Goal: Task Accomplishment & Management: Manage account settings

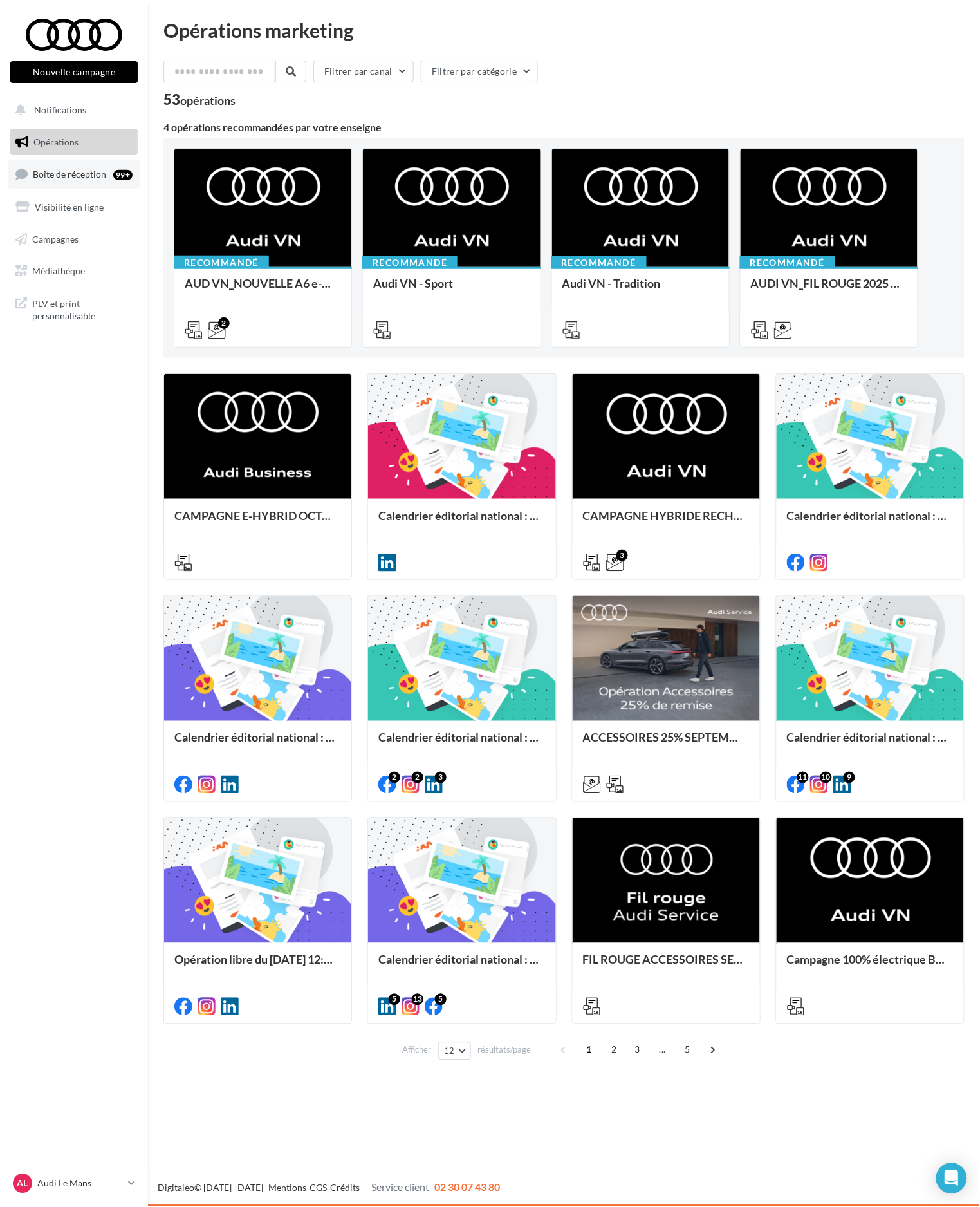
click at [79, 182] on link "Boîte de réception 99+" at bounding box center [74, 173] width 133 height 28
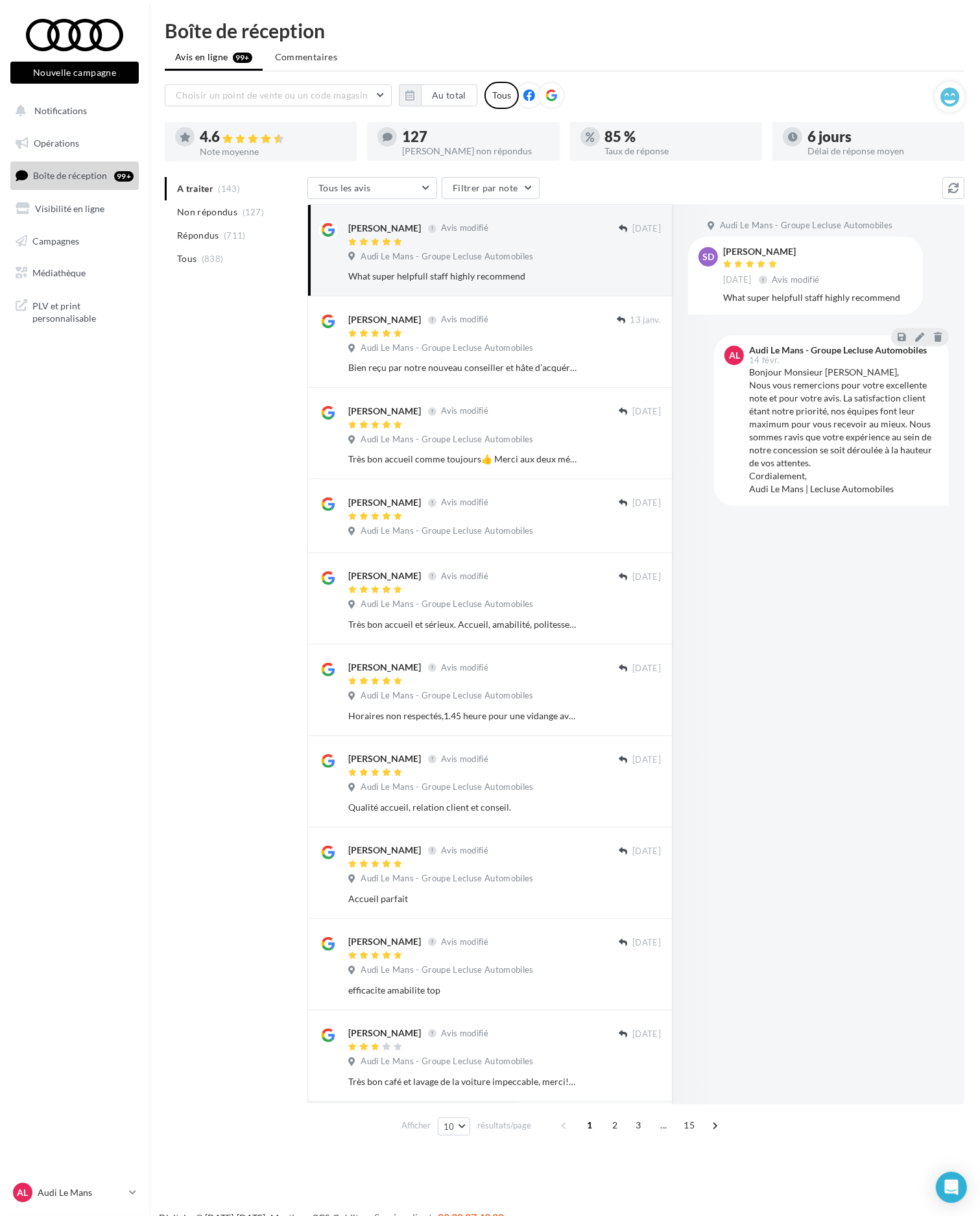
click at [442, 107] on div "Choisir un point de vente ou un code magasin 02059 - Audi Le Mans - Groupe Lecl…" at bounding box center [550, 95] width 770 height 27
click at [447, 96] on button "Au total" at bounding box center [449, 95] width 56 height 22
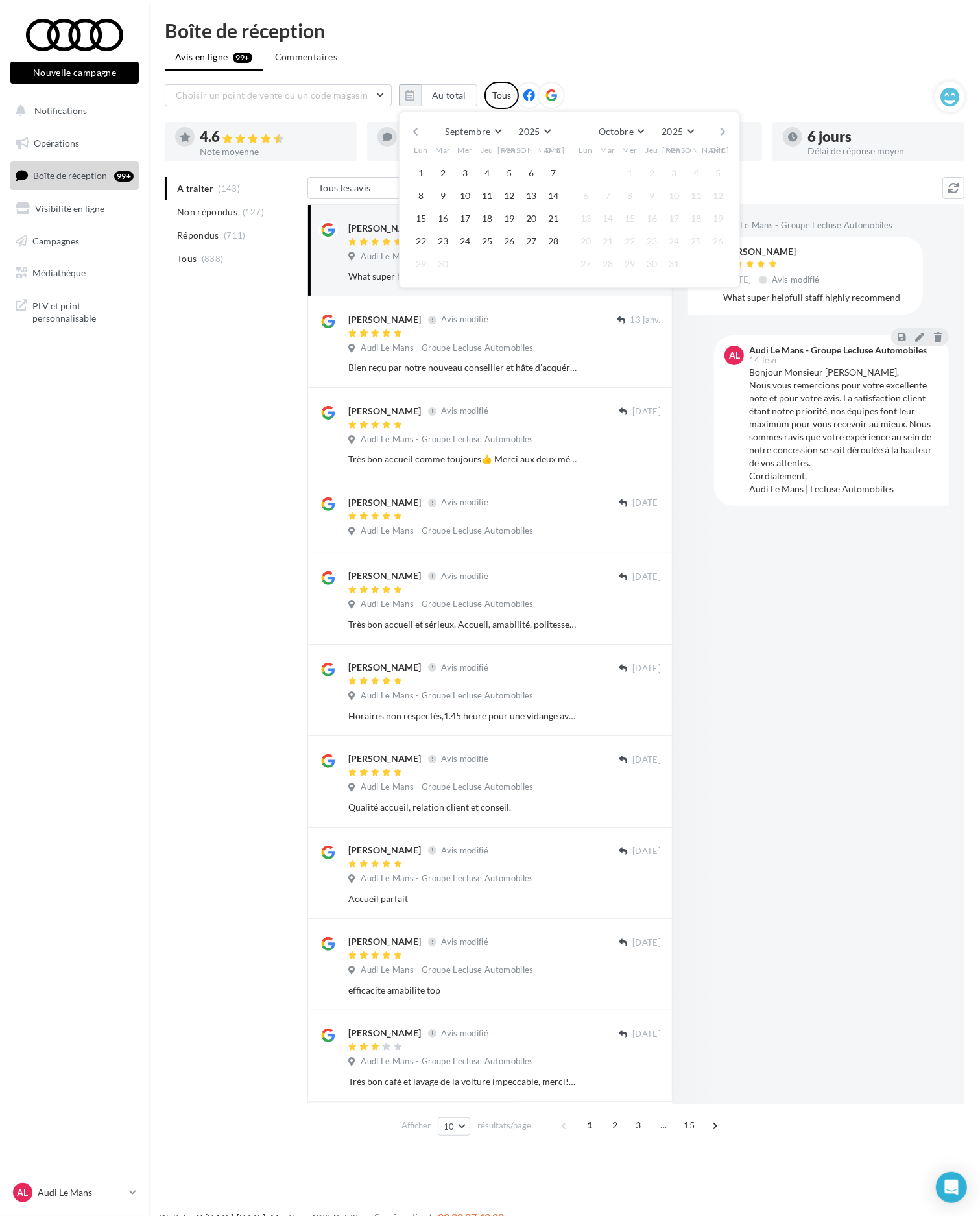
click at [418, 135] on button "button" at bounding box center [415, 131] width 11 height 18
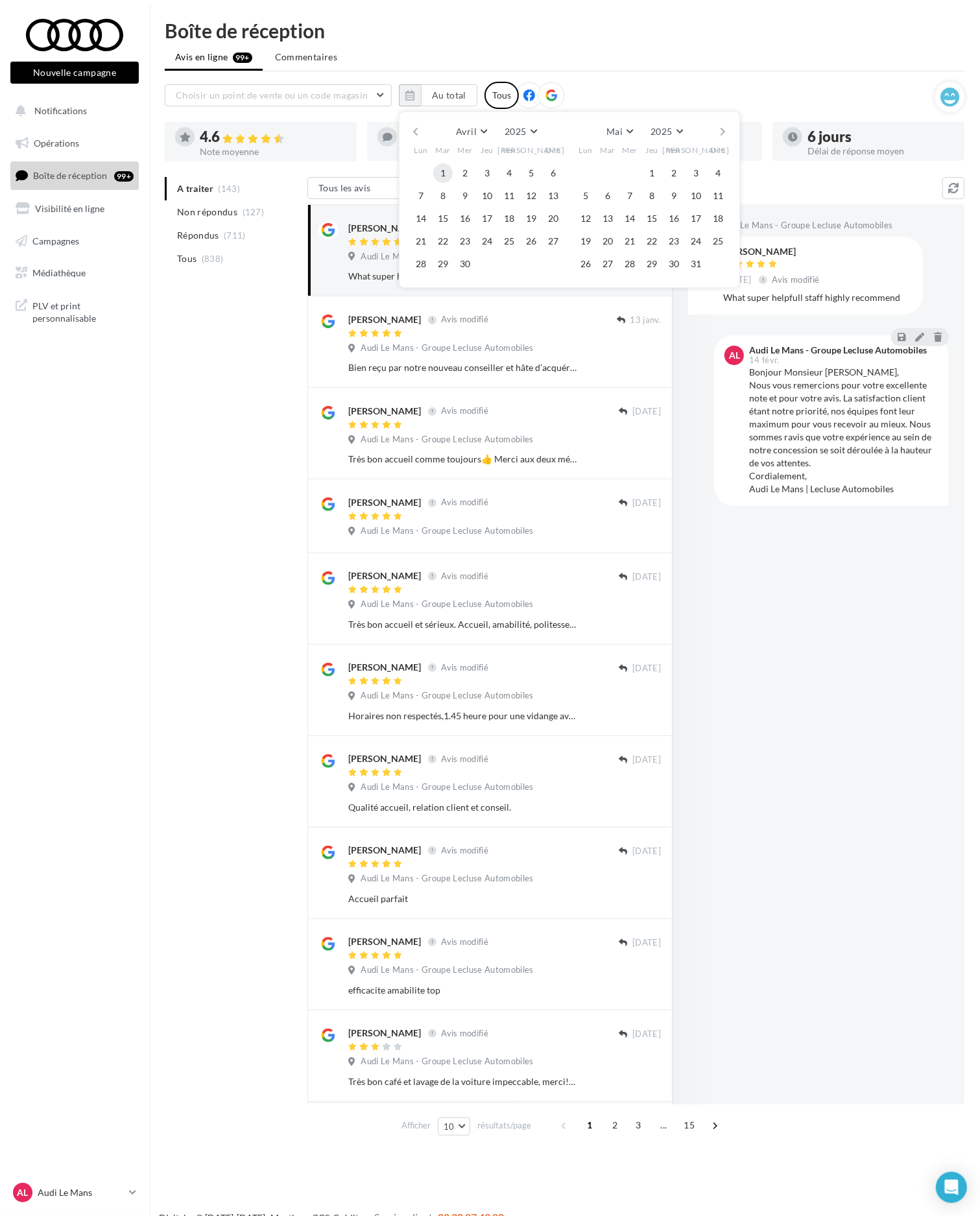
click at [442, 170] on button "1" at bounding box center [442, 173] width 20 height 20
click at [720, 137] on button "button" at bounding box center [723, 131] width 11 height 18
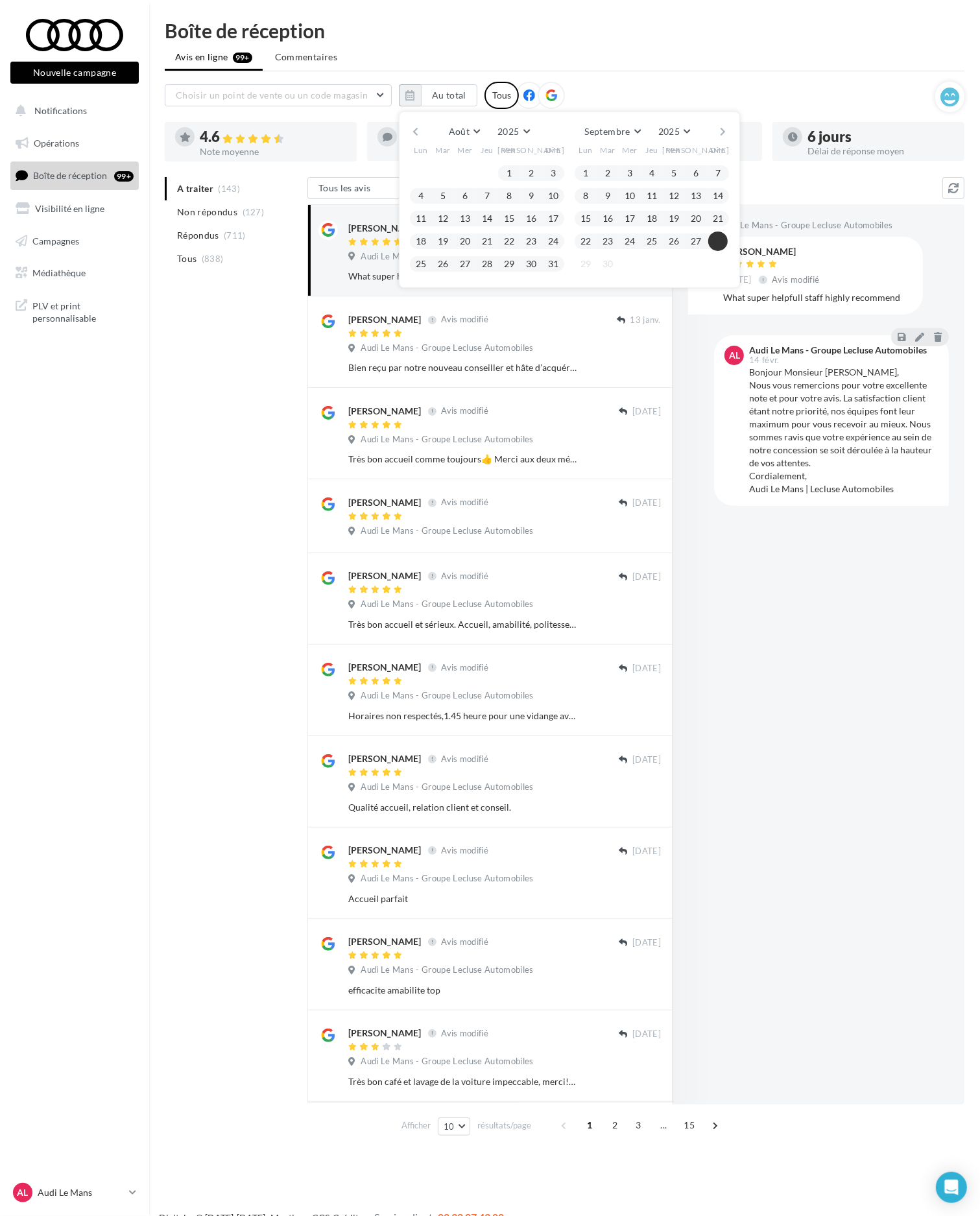
click at [711, 242] on button "28" at bounding box center [718, 241] width 20 height 20
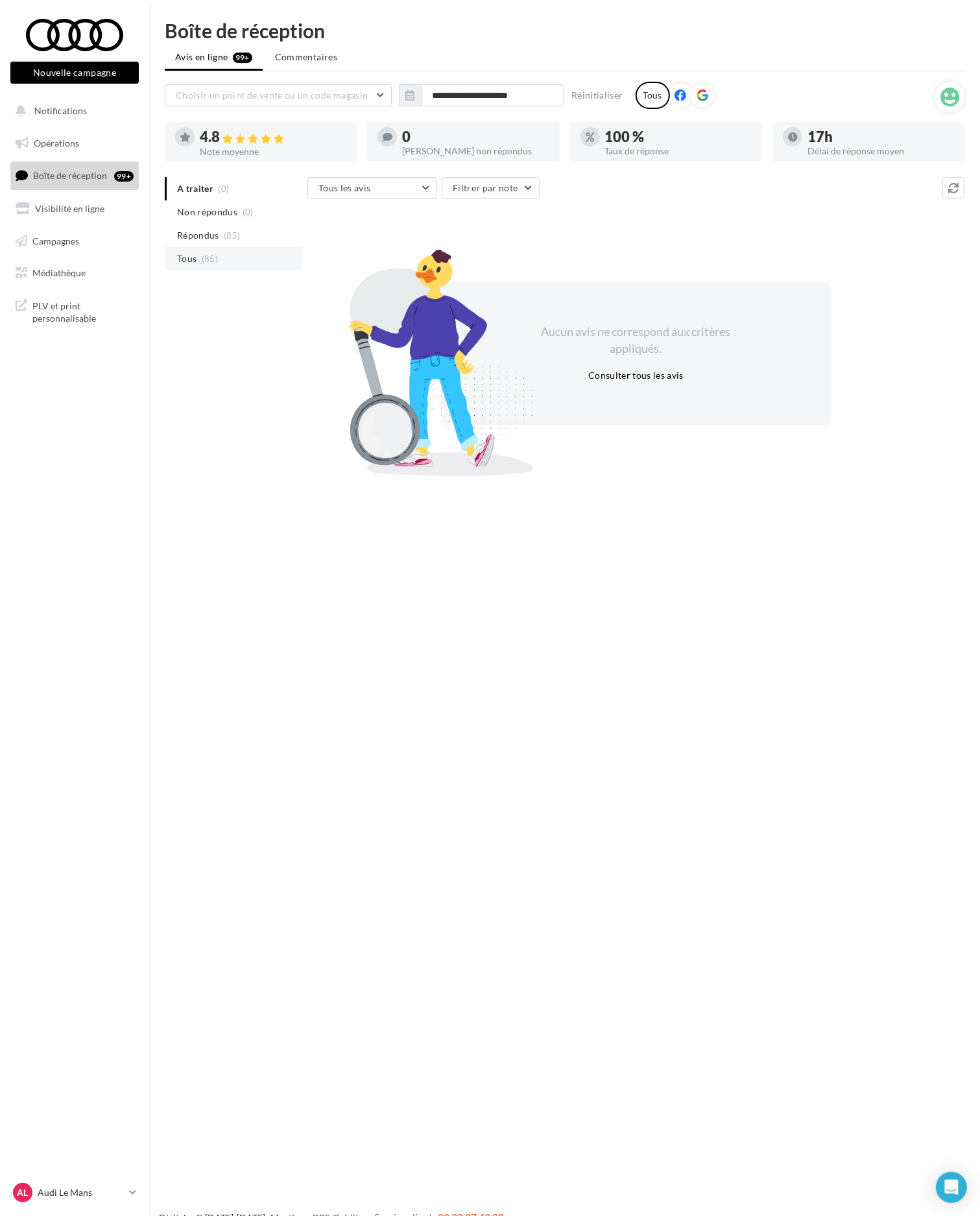
click at [225, 248] on li "Tous (85)" at bounding box center [233, 258] width 137 height 23
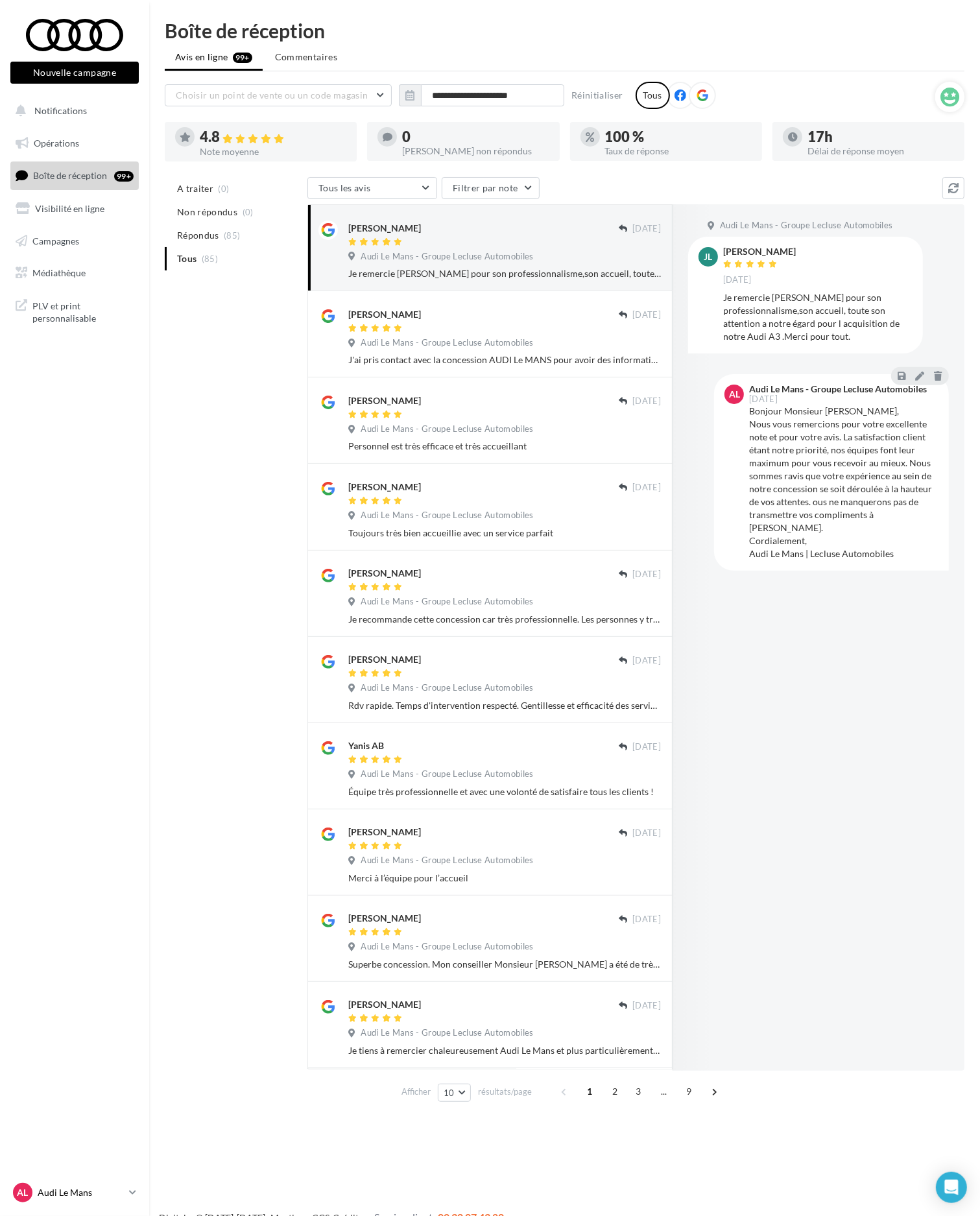
click at [134, 1189] on icon at bounding box center [132, 1191] width 7 height 11
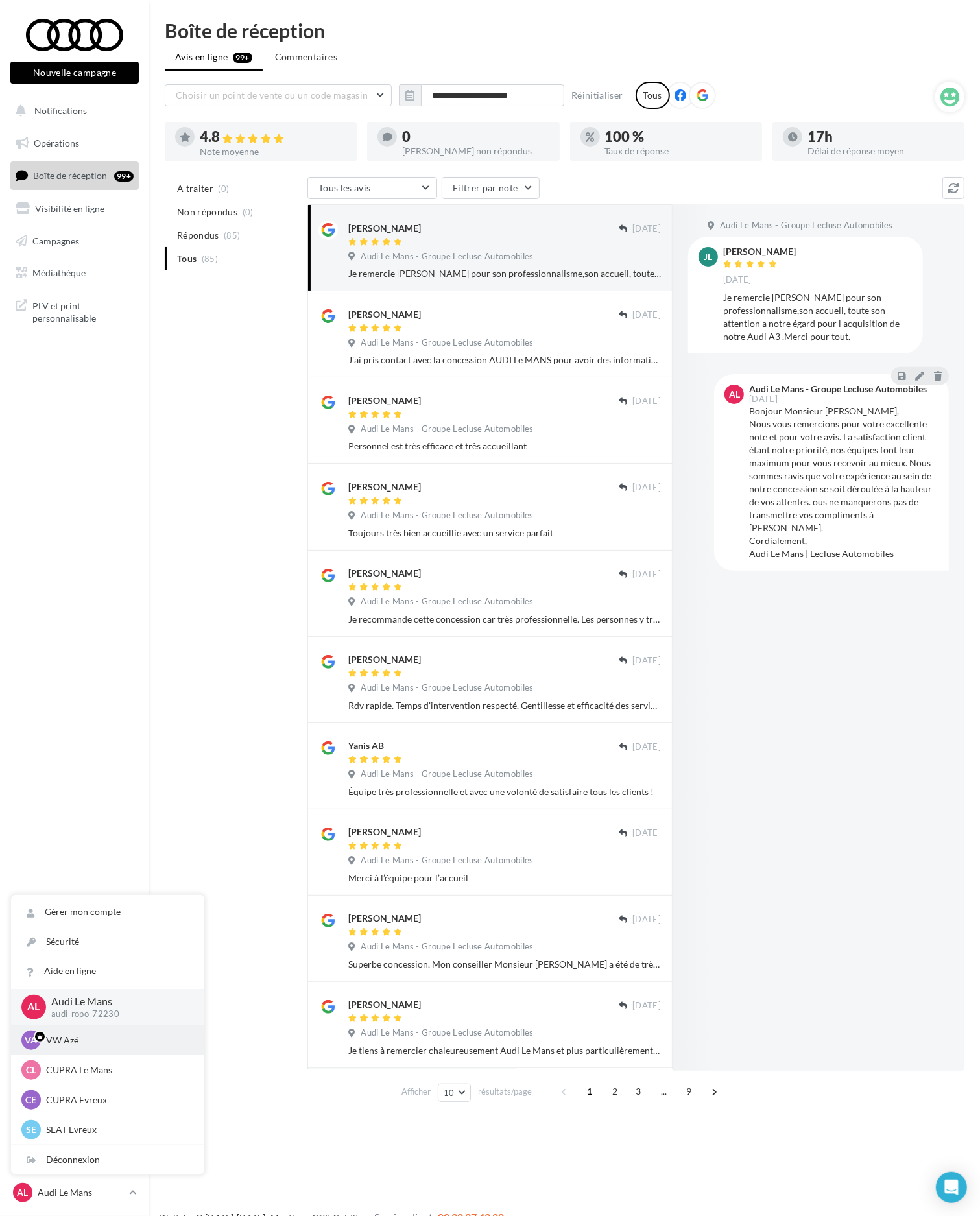
click at [86, 1040] on p "VW Azé" at bounding box center [117, 1040] width 142 height 13
